Goal: Task Accomplishment & Management: Use online tool/utility

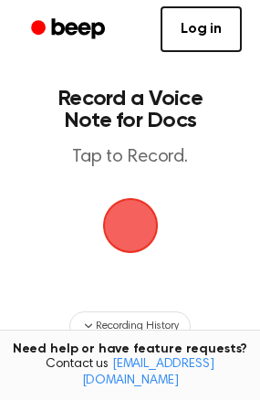
click at [131, 211] on span "button" at bounding box center [130, 226] width 56 height 56
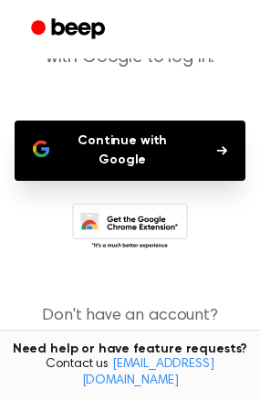
scroll to position [138, 0]
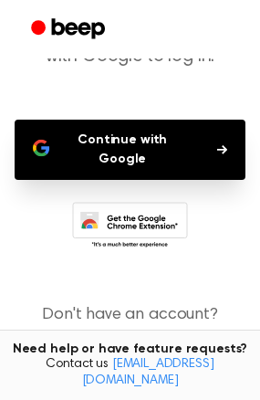
click at [144, 154] on button "Continue with Google" at bounding box center [130, 150] width 231 height 60
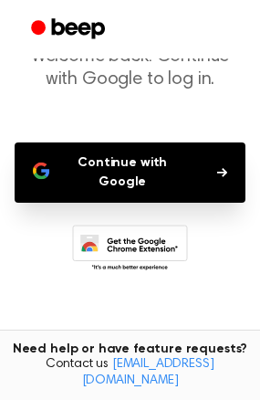
scroll to position [160, 0]
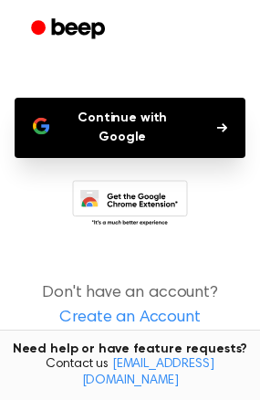
click at [172, 306] on link "Create an Account" at bounding box center [130, 318] width 224 height 25
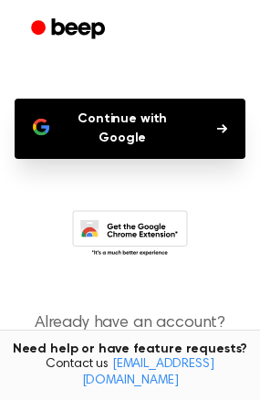
scroll to position [218, 0]
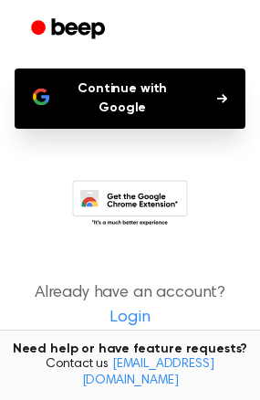
click at [129, 311] on link "Login" at bounding box center [130, 318] width 224 height 25
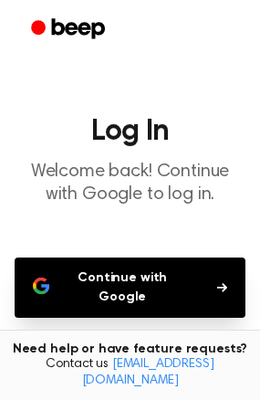
scroll to position [160, 0]
